Goal: Share content: Share content

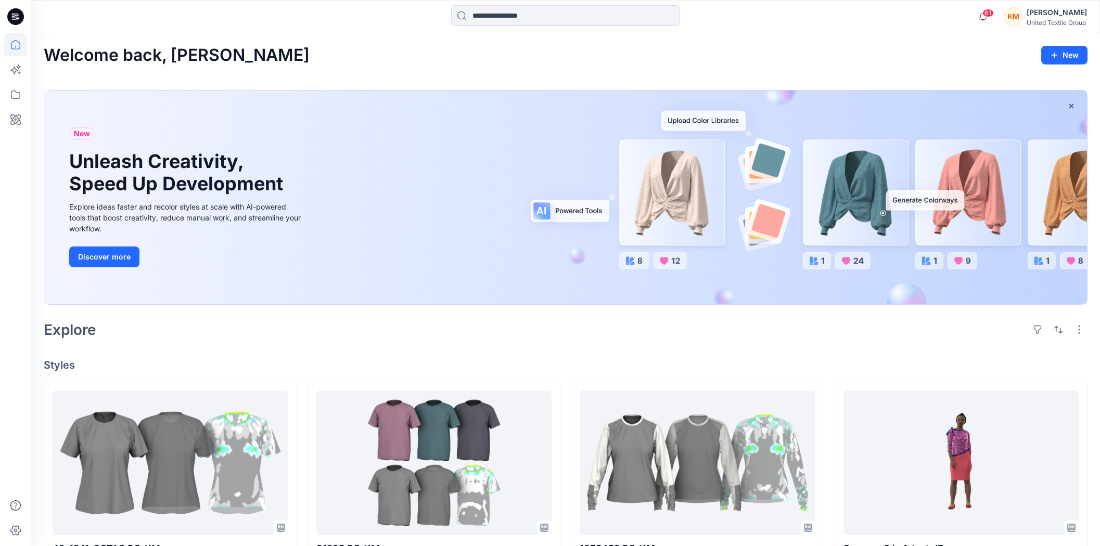
scroll to position [58, 0]
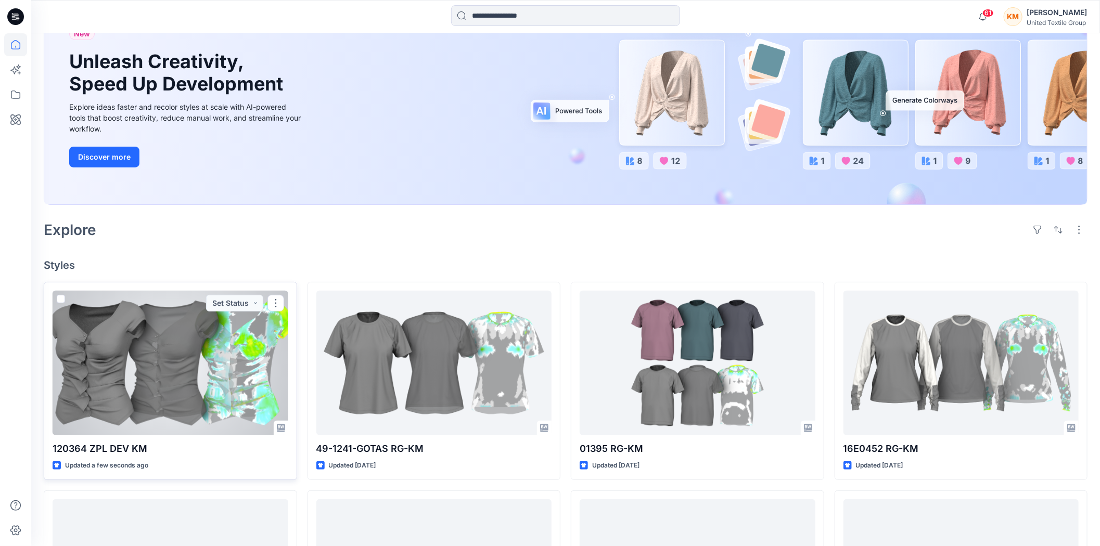
scroll to position [115, 0]
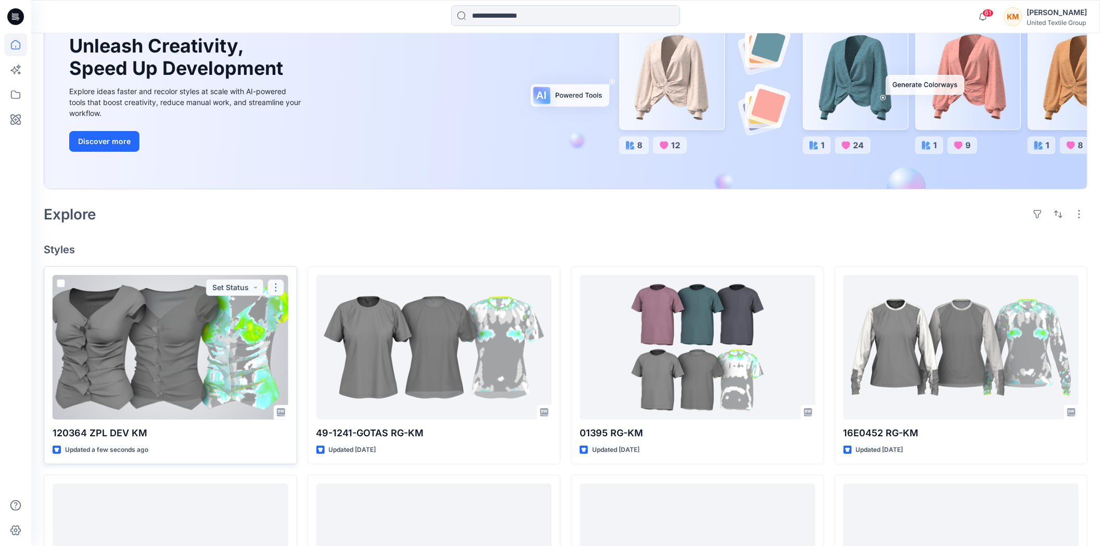
click at [277, 285] on button "button" at bounding box center [275, 287] width 17 height 17
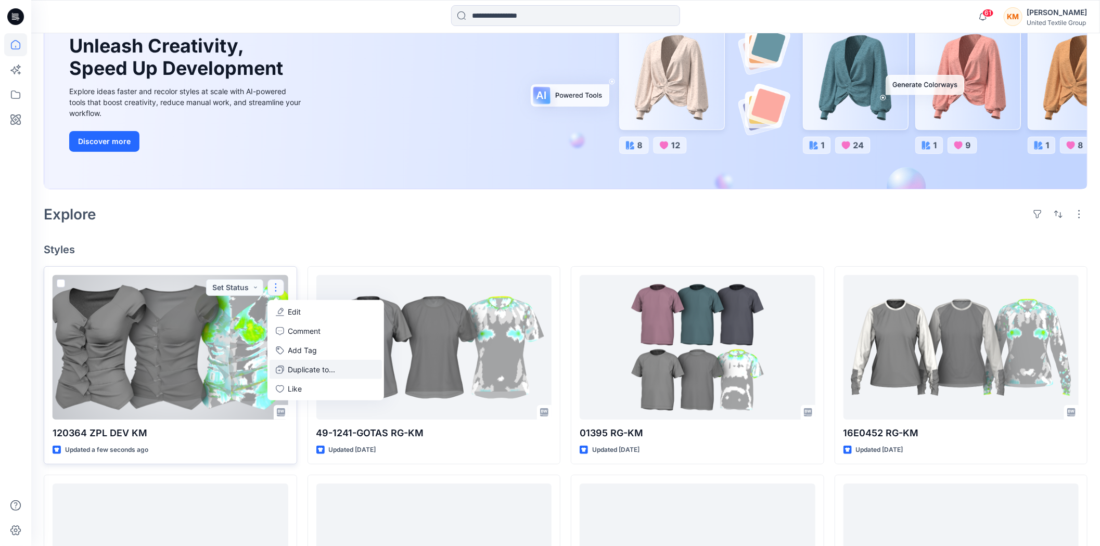
click at [306, 367] on p "Duplicate to..." at bounding box center [311, 369] width 47 height 11
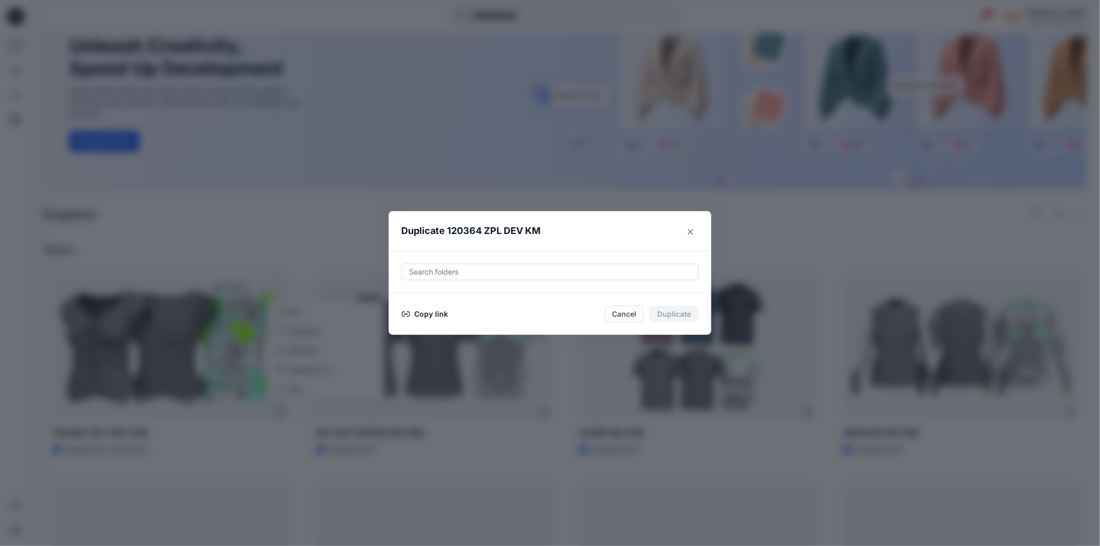
drag, startPoint x: 427, startPoint y: 314, endPoint x: 555, endPoint y: 321, distance: 128.2
click at [427, 314] on button "Copy link" at bounding box center [424, 314] width 47 height 12
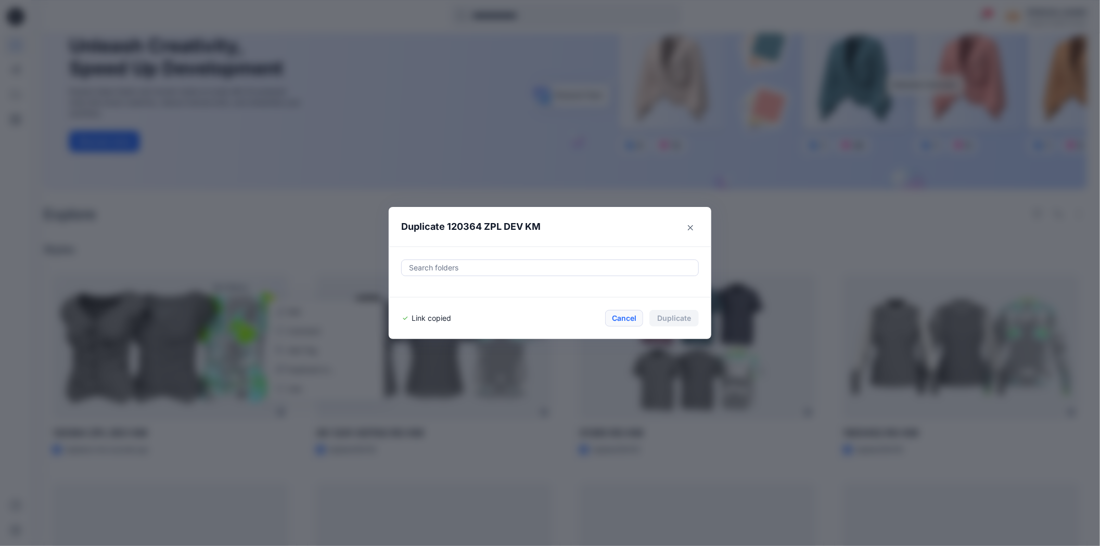
click at [622, 318] on button "Cancel" at bounding box center [624, 318] width 38 height 17
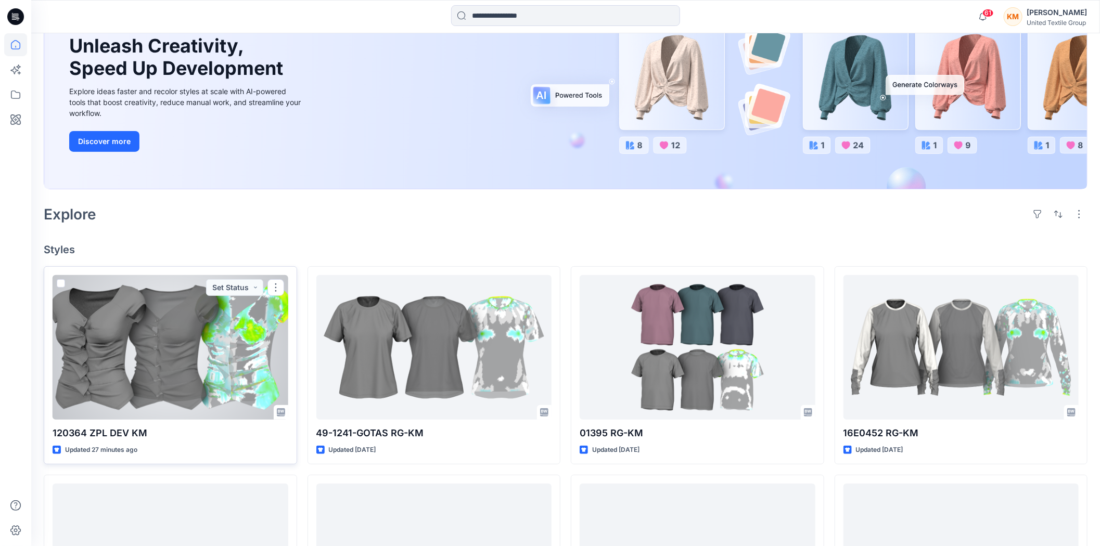
click at [180, 363] on div at bounding box center [171, 347] width 236 height 145
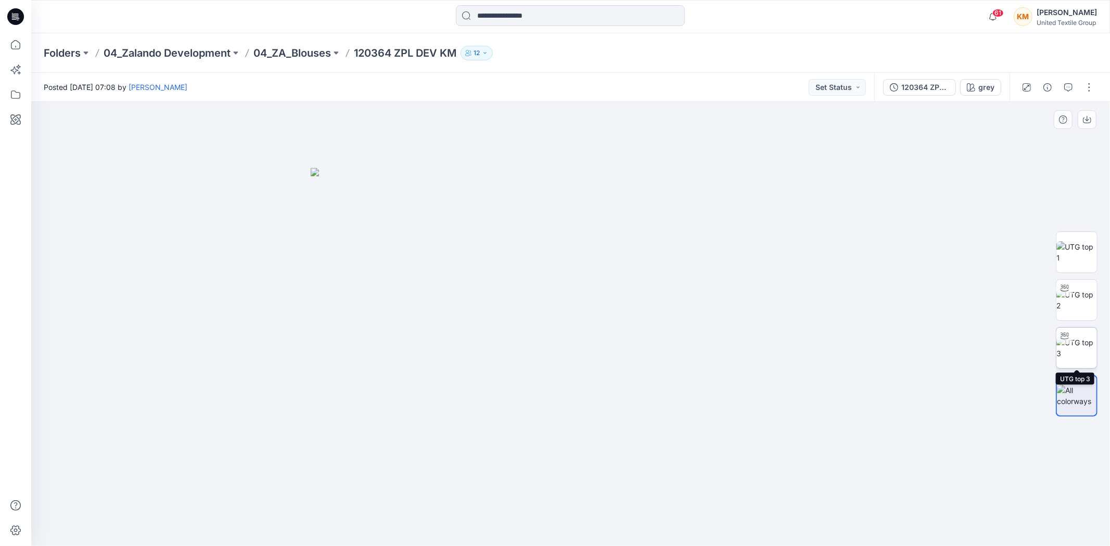
click at [1081, 342] on img at bounding box center [1076, 348] width 41 height 22
drag, startPoint x: 689, startPoint y: 524, endPoint x: 744, endPoint y: 506, distance: 58.1
click at [744, 509] on div at bounding box center [570, 324] width 1078 height 444
